Goal: Task Accomplishment & Management: Manage account settings

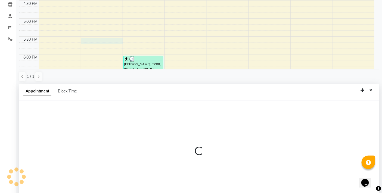
scroll to position [107, 0]
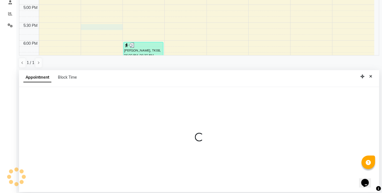
select select "83521"
select select "1050"
select select "tentative"
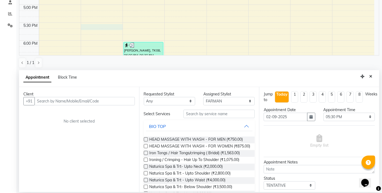
click at [94, 99] on input "text" at bounding box center [85, 101] width 100 height 8
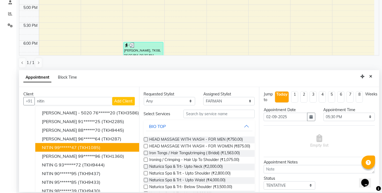
click at [62, 149] on ngb-highlight "99******47" at bounding box center [65, 147] width 22 height 5
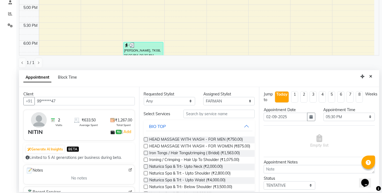
type input "99******47"
click at [197, 112] on input "text" at bounding box center [218, 114] width 71 height 8
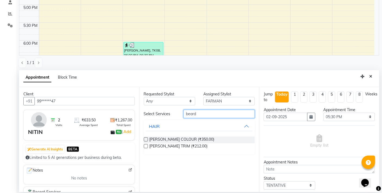
type input "beard"
click at [146, 147] on label at bounding box center [146, 147] width 4 height 4
click at [146, 147] on input "checkbox" at bounding box center [146, 147] width 4 height 4
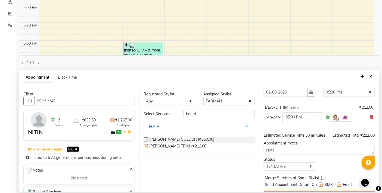
checkbox input "false"
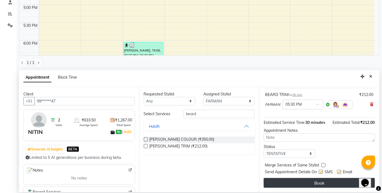
click at [302, 183] on button "Book" at bounding box center [319, 184] width 111 height 10
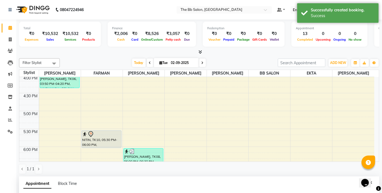
scroll to position [107, 0]
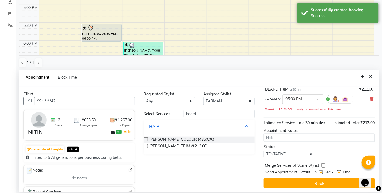
click at [373, 81] on div "Appointment Block Time" at bounding box center [199, 78] width 360 height 17
click at [370, 78] on icon "Close" at bounding box center [370, 77] width 3 height 4
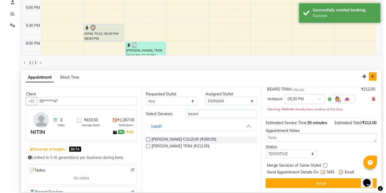
scroll to position [0, 0]
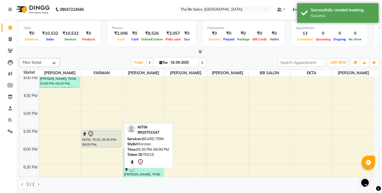
click at [103, 137] on div at bounding box center [101, 134] width 39 height 7
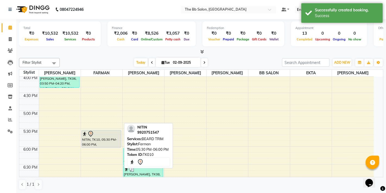
select select "7"
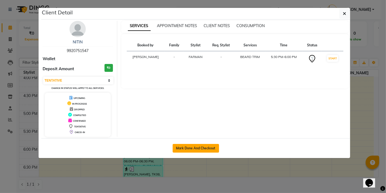
click at [198, 145] on button "Mark Done And Checkout" at bounding box center [196, 148] width 46 height 9
select select "service"
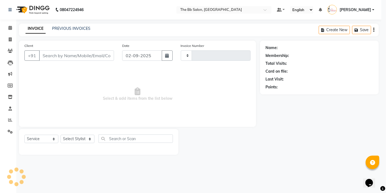
select select "3"
type input "3457"
select select "6231"
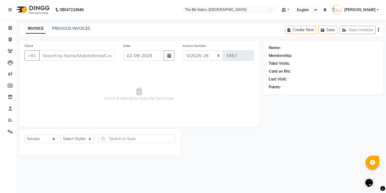
type input "99******47"
select select "83521"
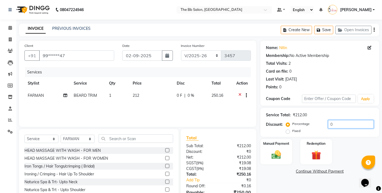
click at [330, 126] on input "0" at bounding box center [351, 124] width 46 height 8
type input "20"
click at [282, 157] on img at bounding box center [276, 154] width 16 height 11
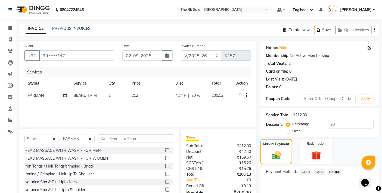
scroll to position [29, 0]
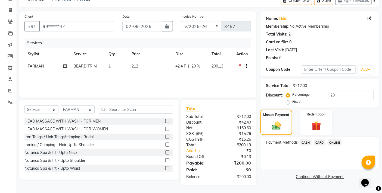
click at [337, 143] on span "ONLINE" at bounding box center [334, 143] width 14 height 6
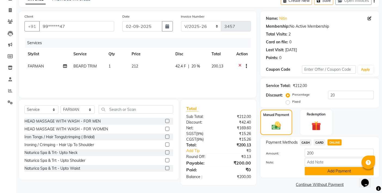
click at [327, 173] on button "Add Payment" at bounding box center [339, 171] width 69 height 8
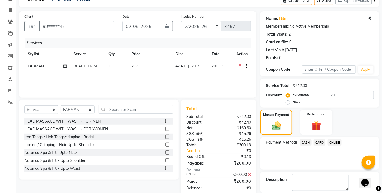
scroll to position [56, 0]
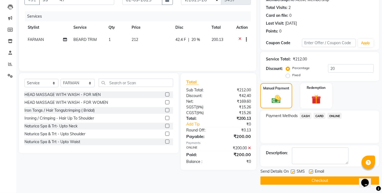
click at [322, 179] on button "Checkout" at bounding box center [319, 181] width 119 height 8
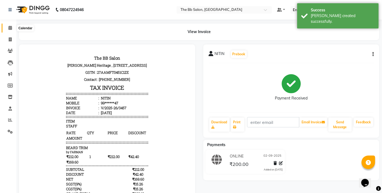
click at [12, 28] on span at bounding box center [10, 28] width 10 height 6
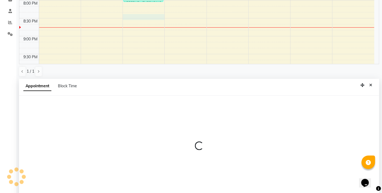
scroll to position [107, 0]
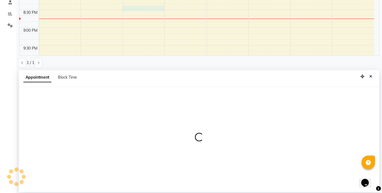
select select "83516"
select select "tentative"
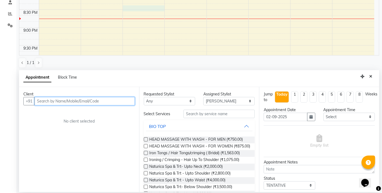
click at [88, 98] on input "text" at bounding box center [85, 101] width 100 height 8
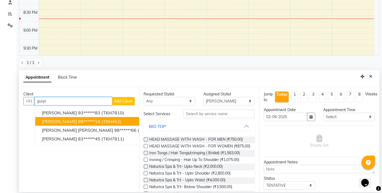
click at [51, 120] on span "[PERSON_NAME]" at bounding box center [59, 121] width 35 height 5
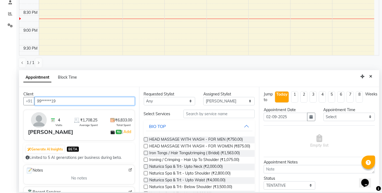
type input "99******19"
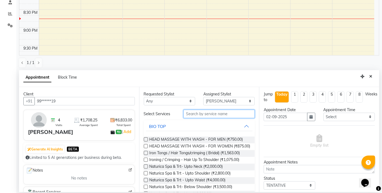
click at [203, 112] on input "text" at bounding box center [218, 114] width 71 height 8
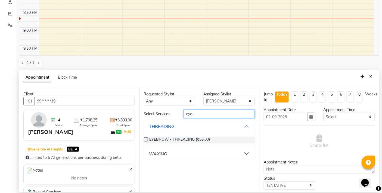
type input "eye"
drag, startPoint x: 147, startPoint y: 139, endPoint x: 297, endPoint y: 118, distance: 151.6
click at [147, 139] on label at bounding box center [146, 140] width 4 height 4
click at [147, 139] on input "checkbox" at bounding box center [146, 141] width 4 height 4
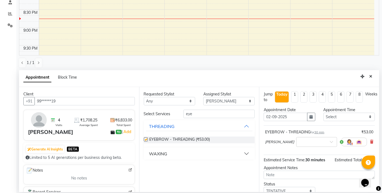
checkbox input "false"
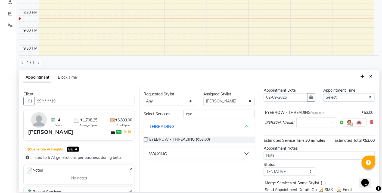
scroll to position [37, 0]
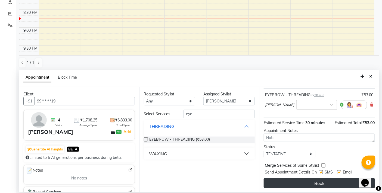
click at [305, 183] on button "Book" at bounding box center [319, 184] width 111 height 10
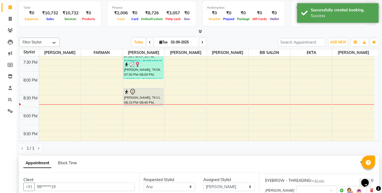
scroll to position [0, 0]
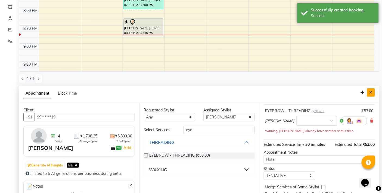
click at [374, 92] on button "Close" at bounding box center [371, 93] width 8 height 8
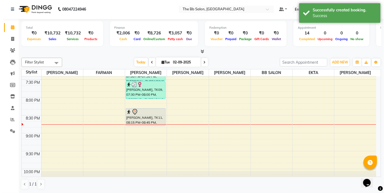
scroll to position [0, 0]
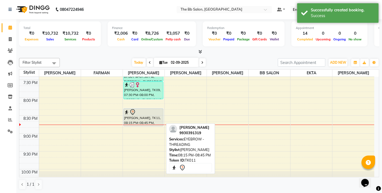
click at [141, 121] on div "[PERSON_NAME], TK11, 08:15 PM-08:45 PM, EYEBROW - THREADING" at bounding box center [143, 117] width 39 height 17
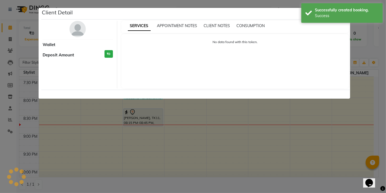
select select "7"
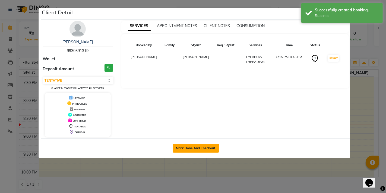
click at [187, 147] on button "Mark Done And Checkout" at bounding box center [196, 148] width 46 height 9
select select "service"
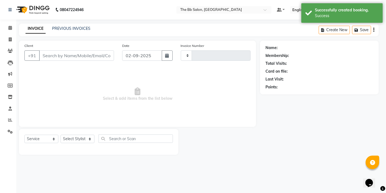
type input "3458"
select select "6231"
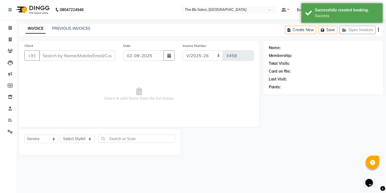
type input "99******19"
select select "83516"
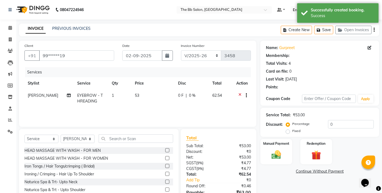
select select "1: Object"
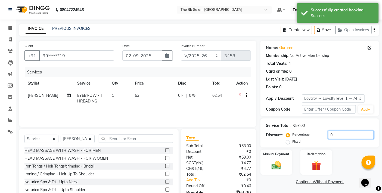
click at [328, 131] on input "0" at bounding box center [351, 135] width 46 height 8
type input "20"
click at [286, 162] on div "Manual Payment" at bounding box center [276, 162] width 33 height 27
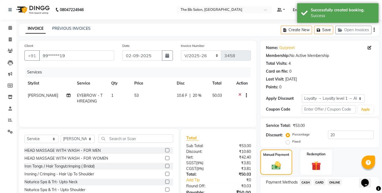
click at [305, 182] on span "CASH" at bounding box center [306, 183] width 12 height 6
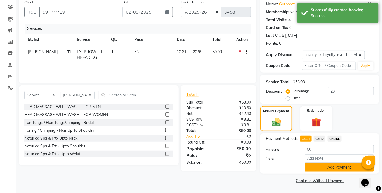
click at [322, 168] on button "Add Payment" at bounding box center [339, 168] width 69 height 8
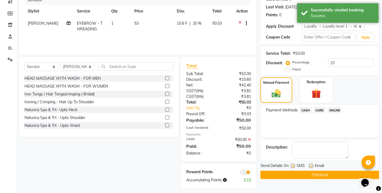
scroll to position [76, 0]
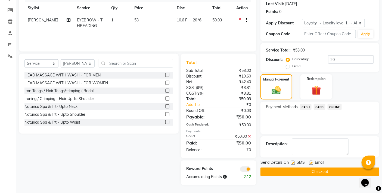
click at [327, 167] on div "Send Details On SMS Email Checkout" at bounding box center [319, 168] width 119 height 16
click at [326, 170] on button "Checkout" at bounding box center [319, 172] width 119 height 8
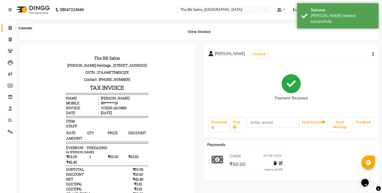
click at [10, 29] on icon at bounding box center [10, 28] width 4 height 4
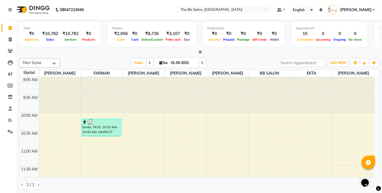
scroll to position [0, 0]
click at [10, 41] on icon at bounding box center [10, 39] width 3 height 4
select select "service"
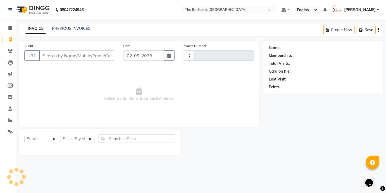
type input "3459"
select select "6231"
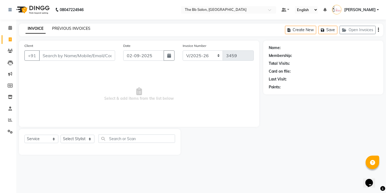
click at [72, 28] on link "PREVIOUS INVOICES" at bounding box center [71, 28] width 38 height 5
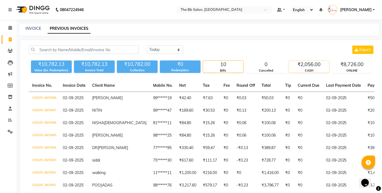
click at [305, 68] on div "CASH" at bounding box center [309, 70] width 40 height 5
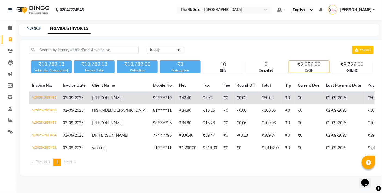
click at [49, 95] on td "V/2025-26/3458" at bounding box center [44, 98] width 31 height 13
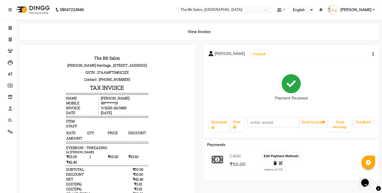
click at [279, 164] on icon at bounding box center [281, 164] width 4 height 4
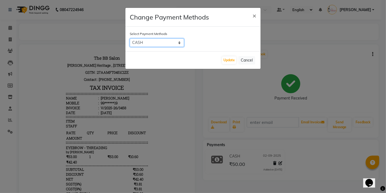
click at [144, 42] on select "CASH CARD ONLINE" at bounding box center [157, 43] width 54 height 8
select select "3"
click at [130, 39] on select "CASH CARD ONLINE" at bounding box center [157, 43] width 54 height 8
click at [226, 59] on button "Update" at bounding box center [229, 61] width 14 height 8
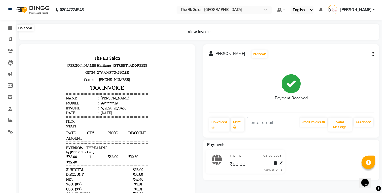
click at [12, 29] on span at bounding box center [10, 28] width 10 height 6
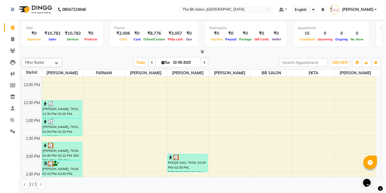
scroll to position [102, 0]
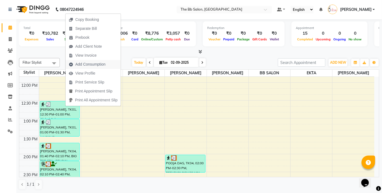
click at [86, 63] on span "Add Consumption" at bounding box center [90, 65] width 30 height 6
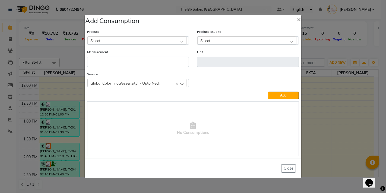
click at [109, 44] on div "Select" at bounding box center [136, 40] width 99 height 8
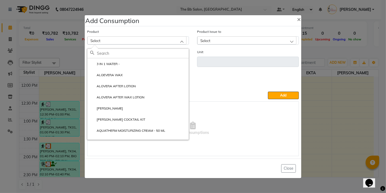
click at [117, 52] on input "text" at bounding box center [143, 53] width 92 height 9
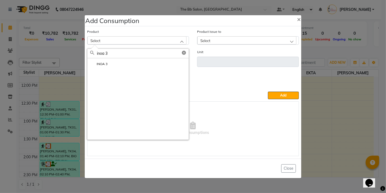
type input "inoa 3"
click at [124, 61] on li "INOA 3" at bounding box center [137, 63] width 101 height 11
type input "ML"
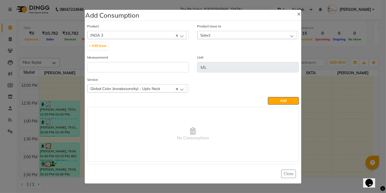
click at [225, 33] on div "Select" at bounding box center [247, 35] width 99 height 8
click at [99, 45] on button "+ Add Issue" at bounding box center [98, 46] width 20 height 8
select select
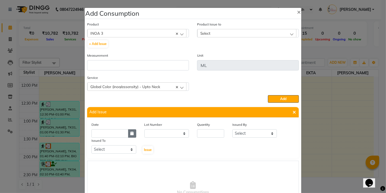
click at [131, 132] on icon "button" at bounding box center [132, 134] width 3 height 4
select select "9"
select select "2025"
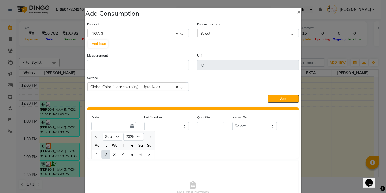
click at [105, 154] on div "2" at bounding box center [106, 154] width 9 height 9
type input "02-09-2025"
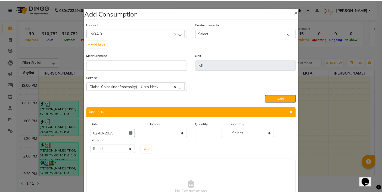
scroll to position [0, 0]
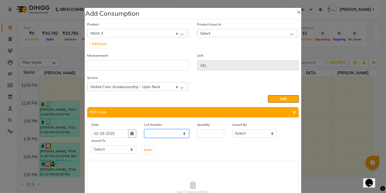
click at [161, 134] on select "None" at bounding box center [167, 134] width 45 height 8
select select "0: null"
click at [145, 130] on select "None" at bounding box center [167, 134] width 45 height 8
click at [202, 133] on input "number" at bounding box center [210, 134] width 27 height 8
type input "1"
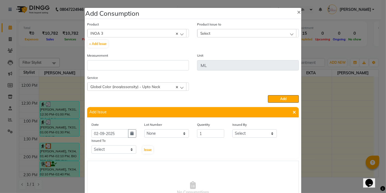
drag, startPoint x: 248, startPoint y: 128, endPoint x: 249, endPoint y: 133, distance: 4.6
click at [248, 130] on div "Issued By Select Sanjay Pawar Nazim Shaikh Rupesh Chavan MANGESH TAVARE FARMAN …" at bounding box center [255, 130] width 53 height 16
click at [249, 133] on select "Select Sanjay Pawar Nazim Shaikh Rupesh Chavan MANGESH TAVARE FARMAN SHILPA YAD…" at bounding box center [255, 134] width 45 height 8
select select "83509"
click at [233, 130] on select "Select Sanjay Pawar Nazim Shaikh Rupesh Chavan MANGESH TAVARE FARMAN SHILPA YAD…" at bounding box center [255, 134] width 45 height 8
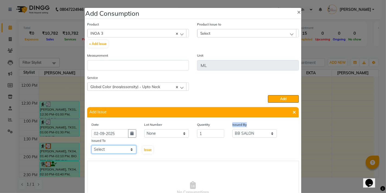
click at [103, 150] on select "Select Sanjay Pawar Nazim Shaikh Rupesh Chavan MANGESH TAVARE FARMAN SHILPA YAD…" at bounding box center [114, 150] width 45 height 8
select select "83658"
click at [92, 146] on select "Select Sanjay Pawar Nazim Shaikh Rupesh Chavan MANGESH TAVARE FARMAN SHILPA YAD…" at bounding box center [114, 150] width 45 height 8
click at [146, 151] on span "Issue" at bounding box center [148, 150] width 8 height 4
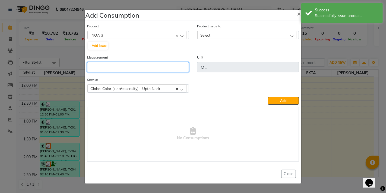
click at [110, 67] on input "number" at bounding box center [138, 67] width 102 height 10
click at [238, 31] on div "Select" at bounding box center [248, 35] width 102 height 8
click at [238, 36] on div "Select" at bounding box center [247, 35] width 99 height 8
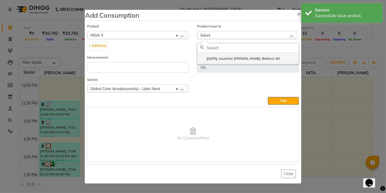
click at [232, 55] on li "2025-09-02, Issued to: Nazim Shaikh, Balance: 60" at bounding box center [248, 58] width 101 height 11
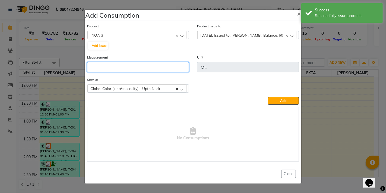
click at [128, 70] on input "number" at bounding box center [138, 67] width 102 height 10
type input "60"
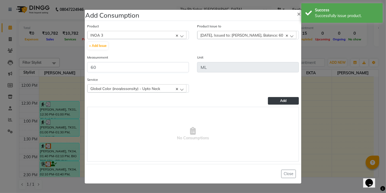
click at [287, 103] on button "Add" at bounding box center [283, 101] width 31 height 8
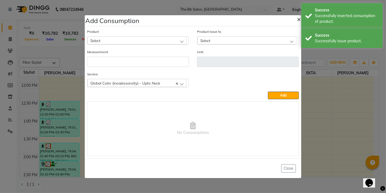
click at [301, 20] on span "×" at bounding box center [299, 19] width 4 height 8
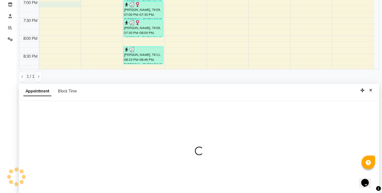
scroll to position [107, 0]
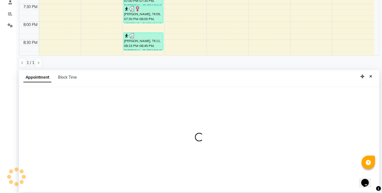
select select "83658"
select select "1140"
select select "tentative"
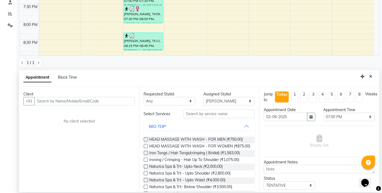
click at [47, 101] on input "text" at bounding box center [85, 101] width 100 height 8
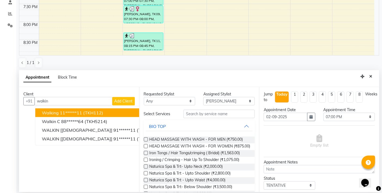
click at [67, 110] on ngb-highlight "11******11" at bounding box center [71, 112] width 22 height 5
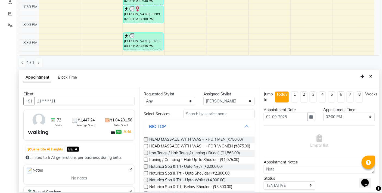
type input "11******11"
click at [196, 117] on input "text" at bounding box center [218, 114] width 71 height 8
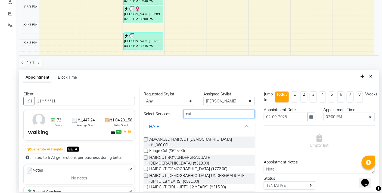
type input "cut"
click at [146, 192] on label at bounding box center [146, 194] width 4 height 4
click at [146, 193] on input "checkbox" at bounding box center [146, 195] width 4 height 4
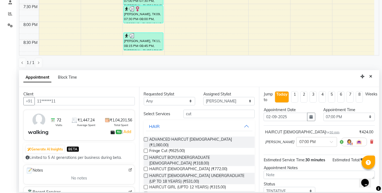
checkbox input "false"
drag, startPoint x: 195, startPoint y: 115, endPoint x: 163, endPoint y: 119, distance: 31.8
click at [163, 119] on div "Select Services cut HAIR ADVANCED HAIRCUT FEMALE (₹1,060.00) Fringe Cut (₹625.0…" at bounding box center [199, 162] width 111 height 105
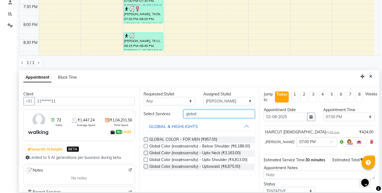
type input "global"
click at [147, 139] on label at bounding box center [146, 140] width 4 height 4
click at [147, 139] on input "checkbox" at bounding box center [146, 141] width 4 height 4
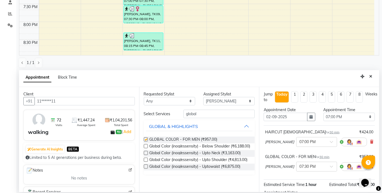
scroll to position [62, 0]
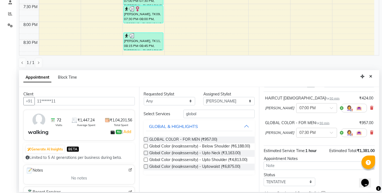
checkbox input "false"
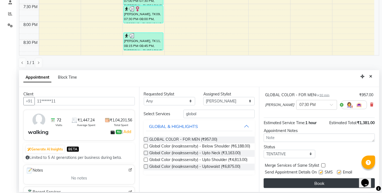
click at [289, 183] on button "Book" at bounding box center [319, 184] width 111 height 10
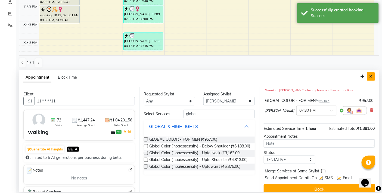
click at [371, 77] on icon "Close" at bounding box center [370, 77] width 3 height 4
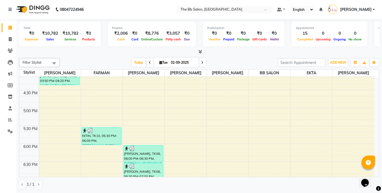
scroll to position [313, 0]
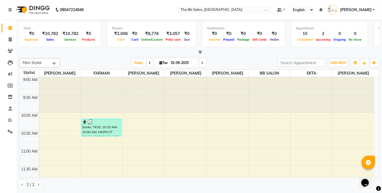
click at [201, 63] on icon at bounding box center [202, 62] width 2 height 3
type input "[DATE]"
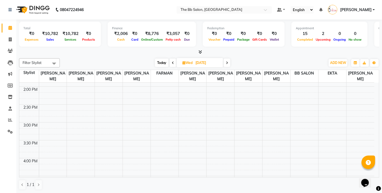
scroll to position [168, 0]
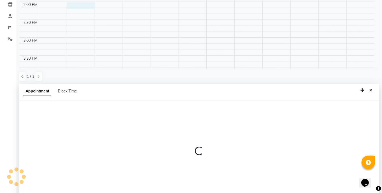
select select "83658"
select select "tentative"
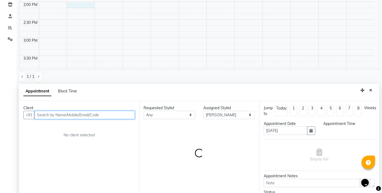
scroll to position [107, 0]
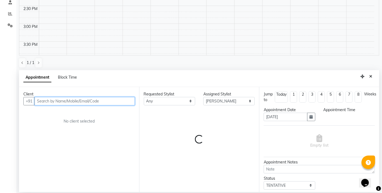
select select "840"
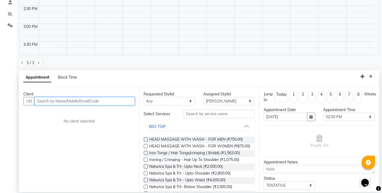
drag, startPoint x: 61, startPoint y: 104, endPoint x: 65, endPoint y: 104, distance: 4.9
click at [61, 104] on input "text" at bounding box center [85, 101] width 100 height 8
click at [40, 100] on input "6460581889" at bounding box center [74, 101] width 78 height 8
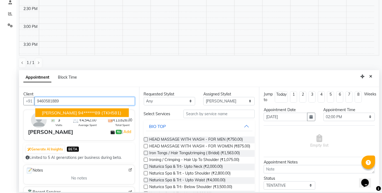
click at [67, 113] on span "NEENA SHRIMALI" at bounding box center [59, 112] width 35 height 5
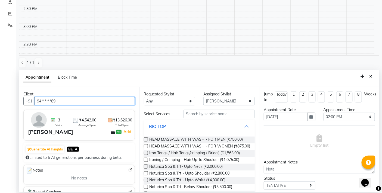
type input "94******89"
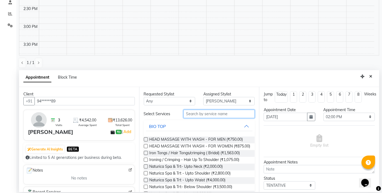
click at [208, 113] on input "text" at bounding box center [218, 114] width 71 height 8
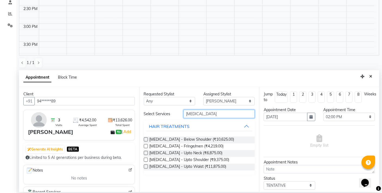
type input "botox"
drag, startPoint x: 145, startPoint y: 140, endPoint x: 158, endPoint y: 141, distance: 13.1
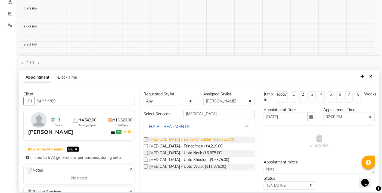
click at [145, 140] on label at bounding box center [146, 140] width 4 height 4
click at [145, 140] on input "checkbox" at bounding box center [146, 141] width 4 height 4
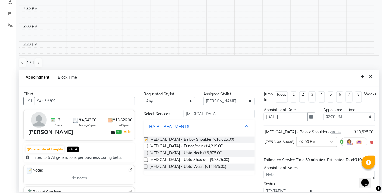
checkbox input "false"
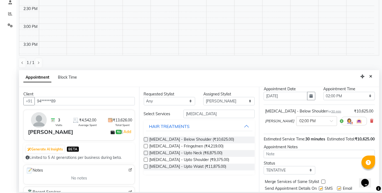
scroll to position [43, 0]
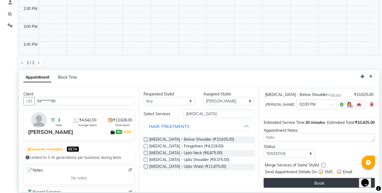
click at [308, 185] on button "Book" at bounding box center [319, 184] width 111 height 10
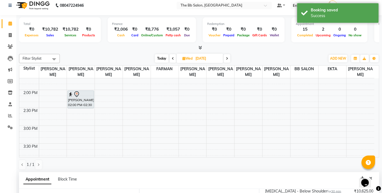
scroll to position [0, 0]
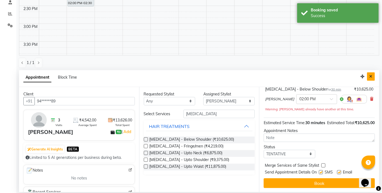
click at [373, 77] on button "Close" at bounding box center [371, 77] width 8 height 8
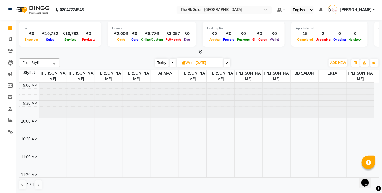
click at [160, 61] on span "Today" at bounding box center [162, 63] width 14 height 8
type input "02-09-2025"
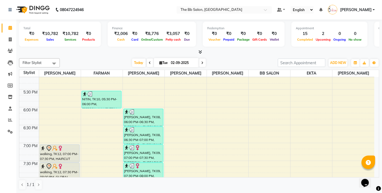
scroll to position [283, 0]
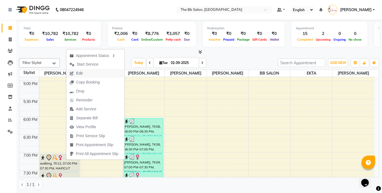
click at [78, 73] on span "Edit" at bounding box center [79, 74] width 7 height 6
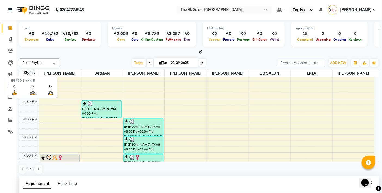
select select "tentative"
select select "83658"
select select "1140"
select select "3065"
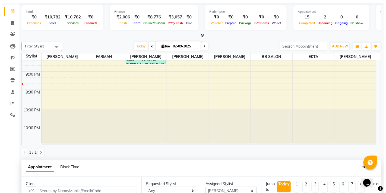
scroll to position [107, 0]
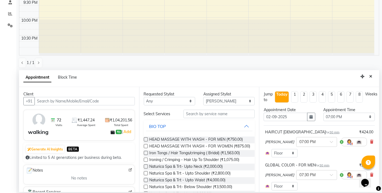
drag, startPoint x: 104, startPoint y: 101, endPoint x: 158, endPoint y: 108, distance: 54.5
click at [104, 101] on input "text" at bounding box center [85, 101] width 100 height 8
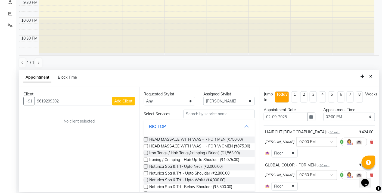
type input "9619299302"
click at [127, 105] on button "Add Client" at bounding box center [123, 101] width 23 height 8
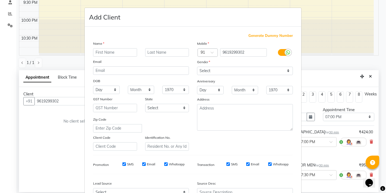
click at [100, 51] on input "text" at bounding box center [115, 52] width 44 height 8
type input "tarun"
click at [227, 70] on select "Select [DEMOGRAPHIC_DATA] [DEMOGRAPHIC_DATA] Other Prefer Not To Say" at bounding box center [245, 71] width 96 height 8
select select "[DEMOGRAPHIC_DATA]"
click at [197, 67] on select "Select [DEMOGRAPHIC_DATA] [DEMOGRAPHIC_DATA] Other Prefer Not To Say" at bounding box center [245, 71] width 96 height 8
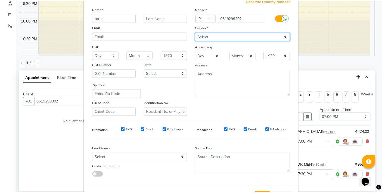
scroll to position [58, 0]
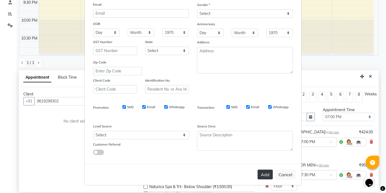
click at [261, 173] on button "Add" at bounding box center [265, 175] width 15 height 10
type input "96******02"
select select
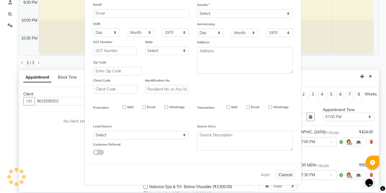
select select
checkbox input "false"
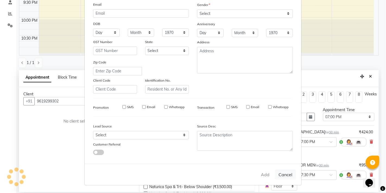
checkbox input "false"
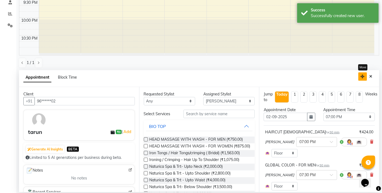
click at [365, 76] on button "button" at bounding box center [362, 77] width 9 height 8
click at [373, 76] on button "Close" at bounding box center [371, 77] width 8 height 8
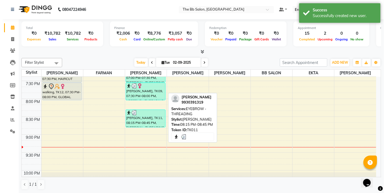
scroll to position [343, 0]
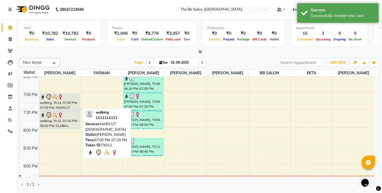
click at [61, 106] on div "walking, TK12, 07:00 PM-07:30 PM, HAIRCUT [DEMOGRAPHIC_DATA]" at bounding box center [59, 102] width 39 height 17
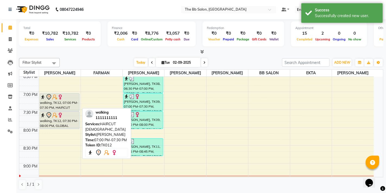
select select "7"
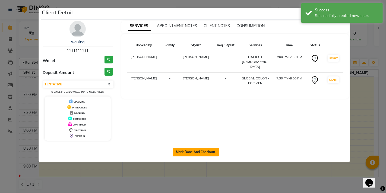
click at [205, 152] on button "Mark Done And Checkout" at bounding box center [196, 152] width 46 height 9
select select "6231"
select select "service"
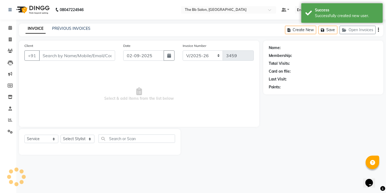
type input "11******11"
select select "83658"
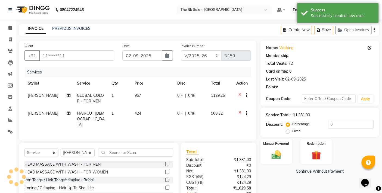
select select "1: Object"
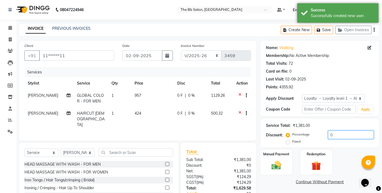
click at [328, 135] on input "0" at bounding box center [351, 135] width 46 height 8
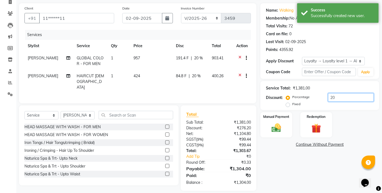
click at [344, 96] on input "20" at bounding box center [351, 97] width 46 height 8
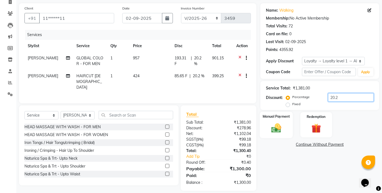
type input "20.2"
click at [283, 120] on div "Manual Payment" at bounding box center [276, 125] width 33 height 27
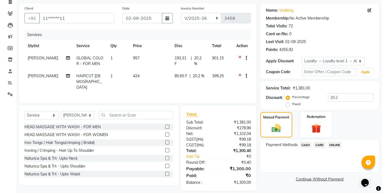
click at [338, 145] on span "ONLINE" at bounding box center [334, 145] width 14 height 6
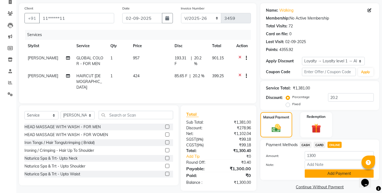
click at [326, 172] on button "Add Payment" at bounding box center [339, 174] width 69 height 8
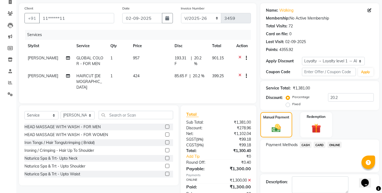
scroll to position [80, 0]
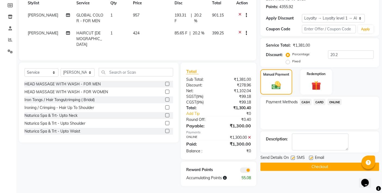
click at [333, 168] on button "Checkout" at bounding box center [319, 167] width 119 height 8
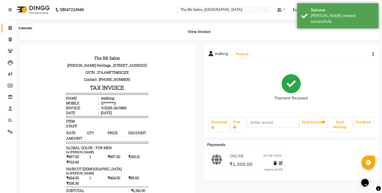
click at [9, 30] on span at bounding box center [10, 28] width 10 height 6
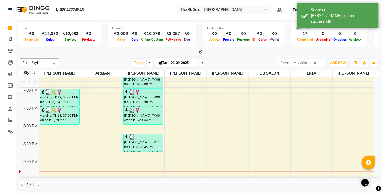
scroll to position [362, 0]
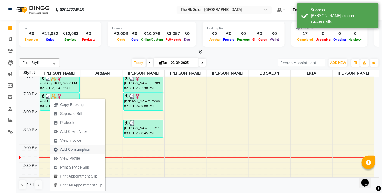
click at [67, 149] on span "Add Consumption" at bounding box center [75, 150] width 30 height 6
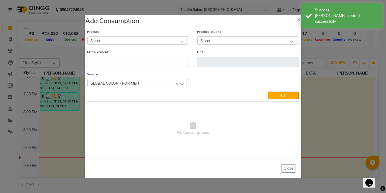
drag, startPoint x: 131, startPoint y: 35, endPoint x: 129, endPoint y: 41, distance: 6.5
click at [130, 35] on div "Product Select" at bounding box center [138, 37] width 102 height 16
click at [118, 41] on div "Select" at bounding box center [136, 40] width 99 height 8
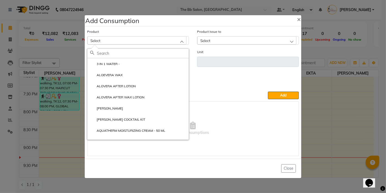
click at [110, 53] on input "text" at bounding box center [143, 53] width 92 height 9
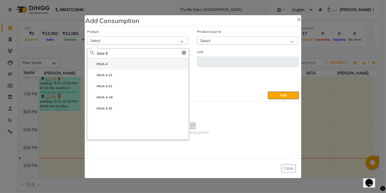
type input "inoa 4"
click at [107, 65] on label "INOA 4" at bounding box center [98, 64] width 17 height 5
type input "ML"
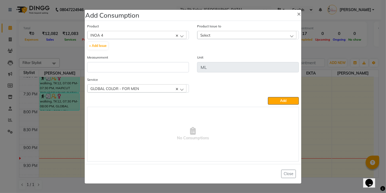
click at [210, 37] on span "Select" at bounding box center [206, 35] width 10 height 5
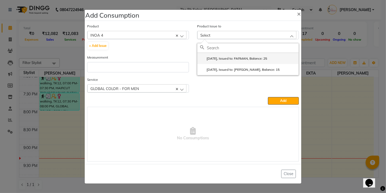
click at [228, 58] on label "[DATE], Issued to: FARMAN, Balance: 25" at bounding box center [233, 58] width 67 height 5
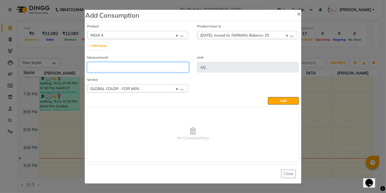
click at [121, 70] on input "number" at bounding box center [138, 67] width 102 height 10
type input "25"
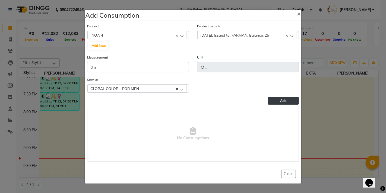
click at [276, 101] on button "Add" at bounding box center [283, 101] width 31 height 8
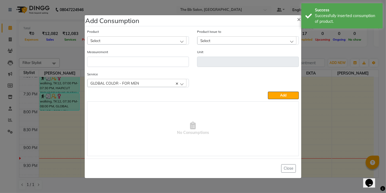
click at [135, 42] on div "Select" at bounding box center [136, 40] width 99 height 8
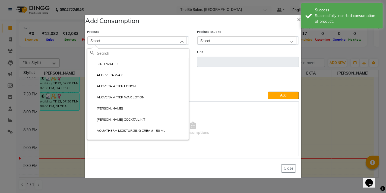
click at [114, 50] on input "text" at bounding box center [143, 53] width 92 height 9
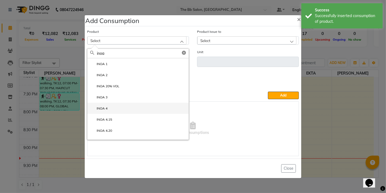
type input "inoa"
click at [102, 110] on label "INOA 4" at bounding box center [98, 108] width 17 height 5
type input "ML"
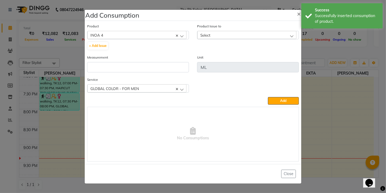
click at [210, 36] on span "Select" at bounding box center [206, 35] width 10 height 5
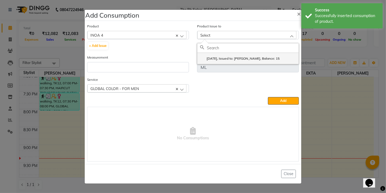
drag, startPoint x: 236, startPoint y: 58, endPoint x: 165, endPoint y: 75, distance: 73.3
click at [235, 59] on label "[DATE], Issued to: [PERSON_NAME], Balance: 15" at bounding box center [240, 58] width 80 height 5
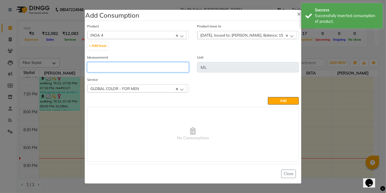
click at [100, 68] on input "number" at bounding box center [138, 67] width 102 height 10
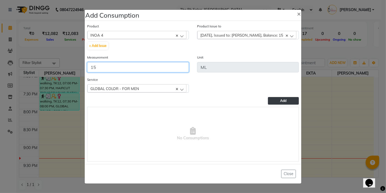
type input "15"
click at [286, 99] on span "Add" at bounding box center [283, 101] width 6 height 4
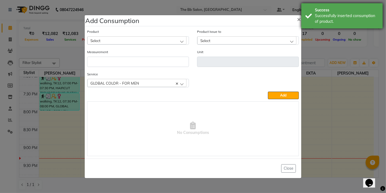
click at [302, 16] on div "Success Successfully inserted consumption of product." at bounding box center [343, 15] width 82 height 25
click at [298, 18] on span "×" at bounding box center [299, 19] width 4 height 8
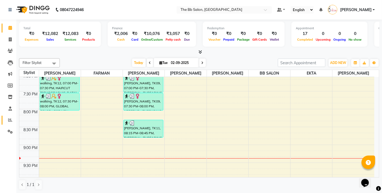
click at [4, 119] on link "Reports" at bounding box center [8, 120] width 13 height 9
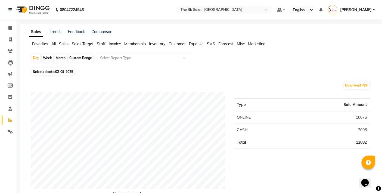
click at [103, 44] on span "Staff" at bounding box center [101, 44] width 9 height 5
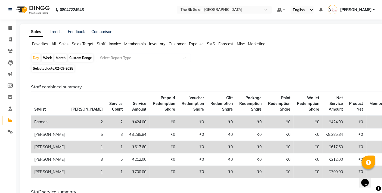
click at [55, 39] on div "Sales Trends Feedback Comparison Favorites All Sales Sales Target Staff Invoice…" at bounding box center [201, 195] width 363 height 342
click at [54, 43] on span "All" at bounding box center [53, 44] width 4 height 5
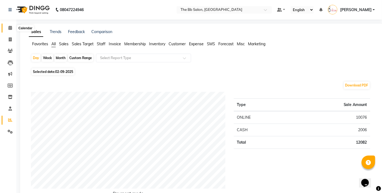
click at [11, 27] on icon at bounding box center [10, 28] width 4 height 4
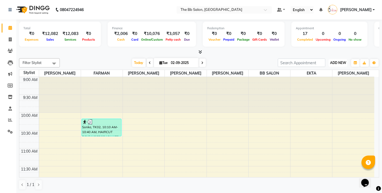
click at [337, 63] on span "ADD NEW" at bounding box center [338, 63] width 16 height 4
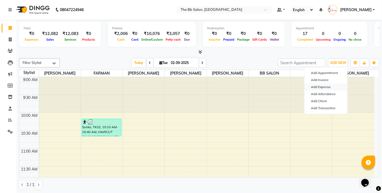
click at [322, 85] on link "Add Expense" at bounding box center [325, 87] width 43 height 7
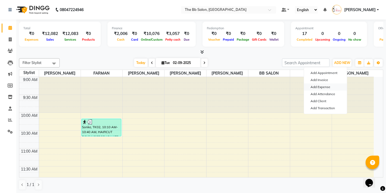
select select "1"
select select "5223"
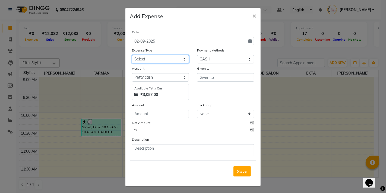
click at [143, 58] on select "Select AARTI MAM BANK TRANSFER Advance Salary CHEQUE Client Snacks Fuel Incenti…" at bounding box center [160, 59] width 57 height 8
select select "23128"
click at [132, 55] on select "Select AARTI MAM BANK TRANSFER Advance Salary CHEQUE Client Snacks Fuel Incenti…" at bounding box center [160, 59] width 57 height 8
click at [197, 79] on input "text" at bounding box center [225, 77] width 57 height 8
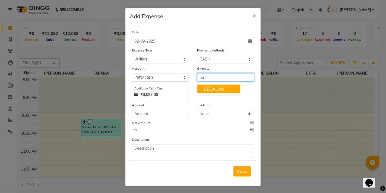
click at [208, 91] on ngb-highlight "BB SALON" at bounding box center [214, 88] width 21 height 5
type input "BB SALON"
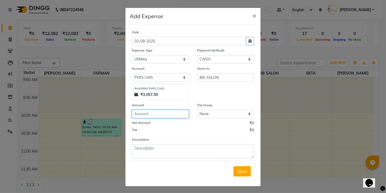
click at [162, 115] on input "number" at bounding box center [160, 114] width 57 height 8
type input "70"
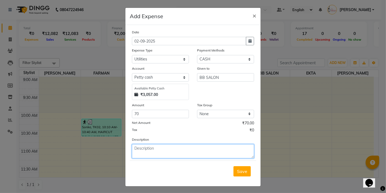
click at [143, 151] on textarea at bounding box center [193, 152] width 122 height 14
type textarea "given fo sandwich"
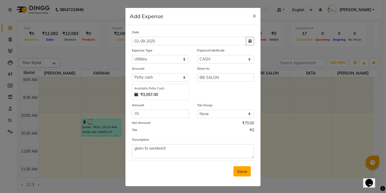
click at [240, 177] on button "Save" at bounding box center [242, 172] width 17 height 10
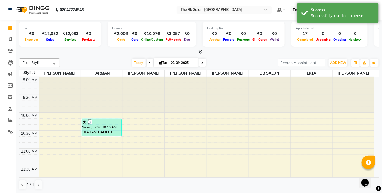
drag, startPoint x: 10, startPoint y: 193, endPoint x: 8, endPoint y: 200, distance: 7.1
click at [8, 193] on html "08047224946 Select Location × The Bb Salon, Kharghar Default Panel My Panel Eng…" at bounding box center [191, 96] width 382 height 193
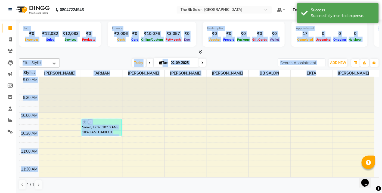
scroll to position [0, 0]
